Goal: Find specific page/section: Find specific page/section

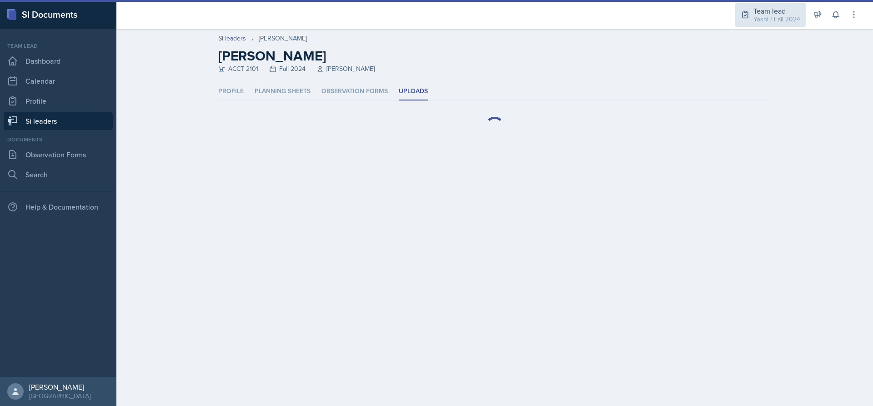
click at [754, 16] on div "Yoshi / Fall 2024" at bounding box center [776, 20] width 47 height 10
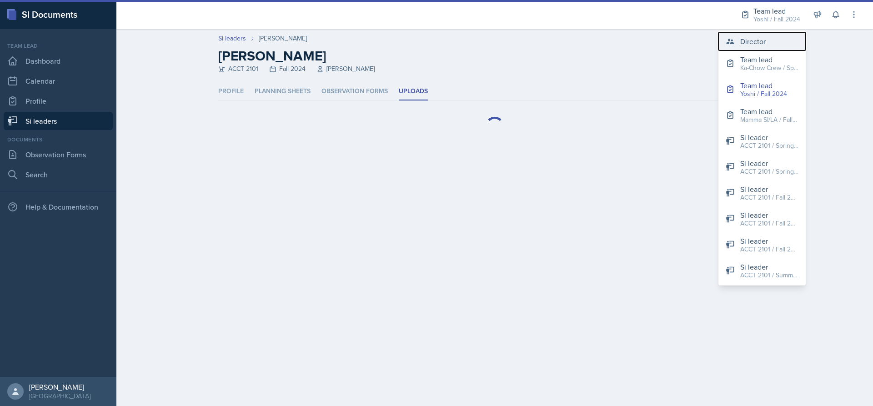
click at [749, 39] on div "Director" at bounding box center [752, 41] width 25 height 11
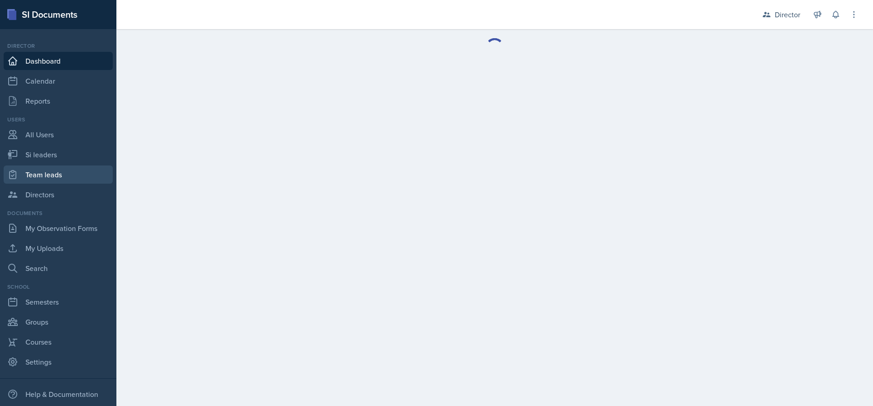
click at [71, 177] on link "Team leads" at bounding box center [58, 175] width 109 height 18
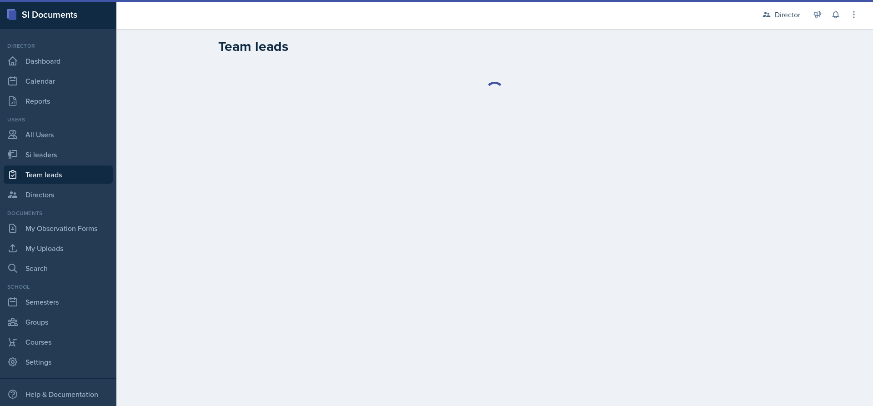
select select "2bed604d-1099-4043-b1bc-2365e8740244"
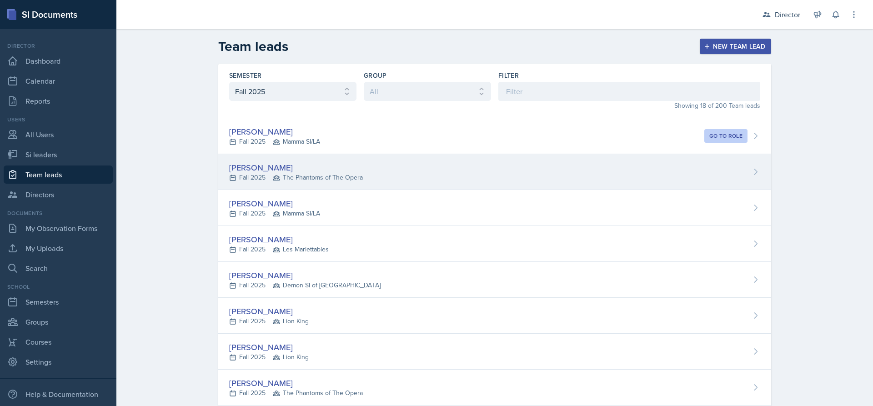
click at [334, 171] on div "[PERSON_NAME]" at bounding box center [296, 167] width 134 height 12
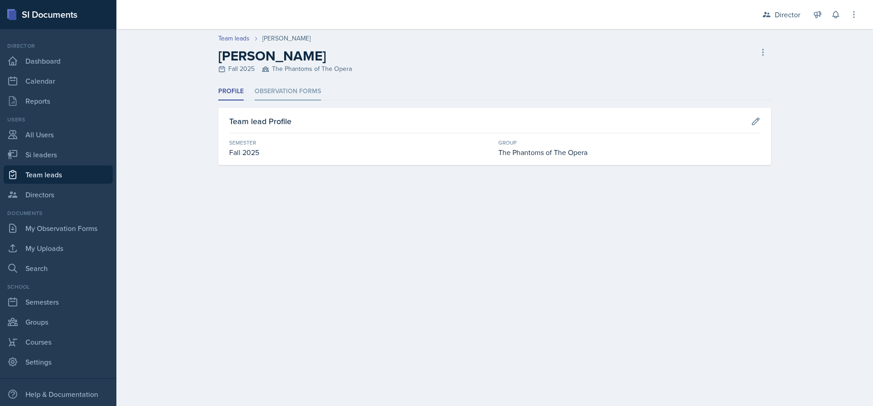
click at [299, 90] on li "Observation Forms" at bounding box center [288, 92] width 66 height 18
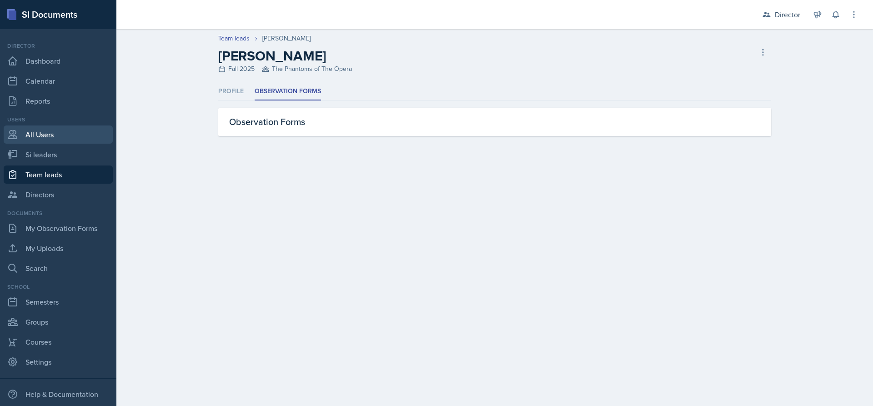
click at [52, 134] on link "All Users" at bounding box center [58, 135] width 109 height 18
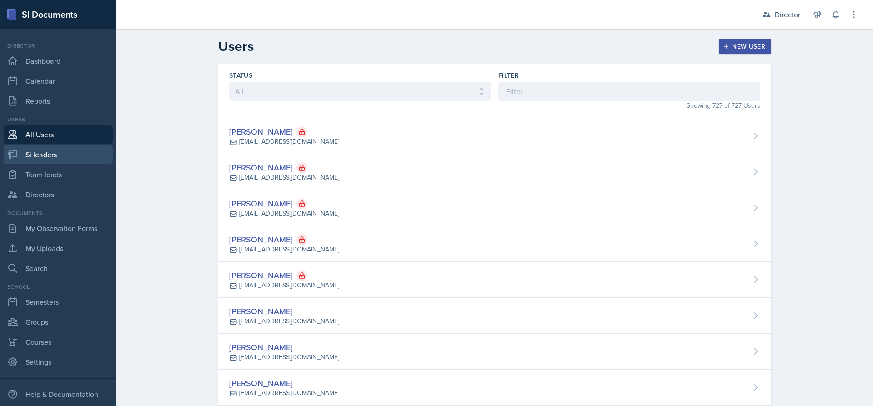
click at [56, 155] on link "Si leaders" at bounding box center [58, 155] width 109 height 18
select select "2bed604d-1099-4043-b1bc-2365e8740244"
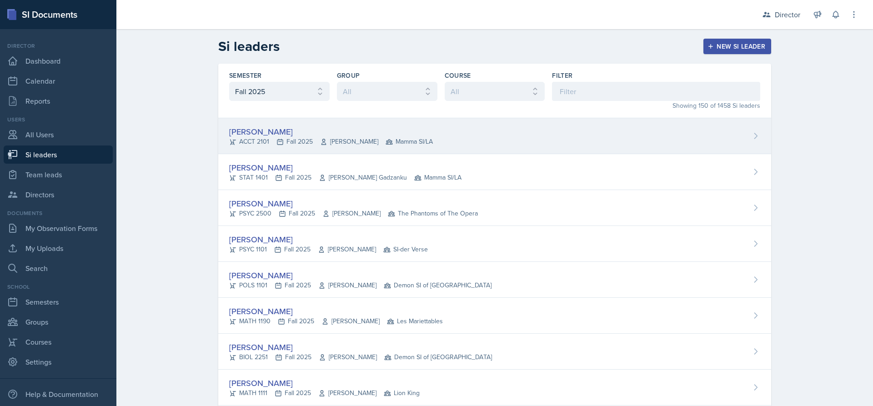
click at [350, 139] on span "[PERSON_NAME]" at bounding box center [349, 142] width 58 height 10
